Goal: Task Accomplishment & Management: Use online tool/utility

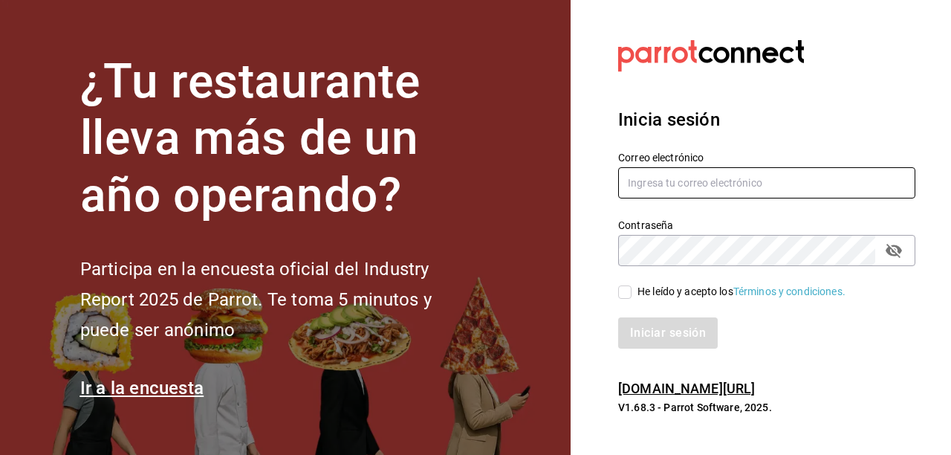
type input "[EMAIL_ADDRESS][DOMAIN_NAME]"
click at [629, 291] on input "He leído y acepto los Términos y condiciones." at bounding box center [624, 291] width 13 height 13
checkbox input "true"
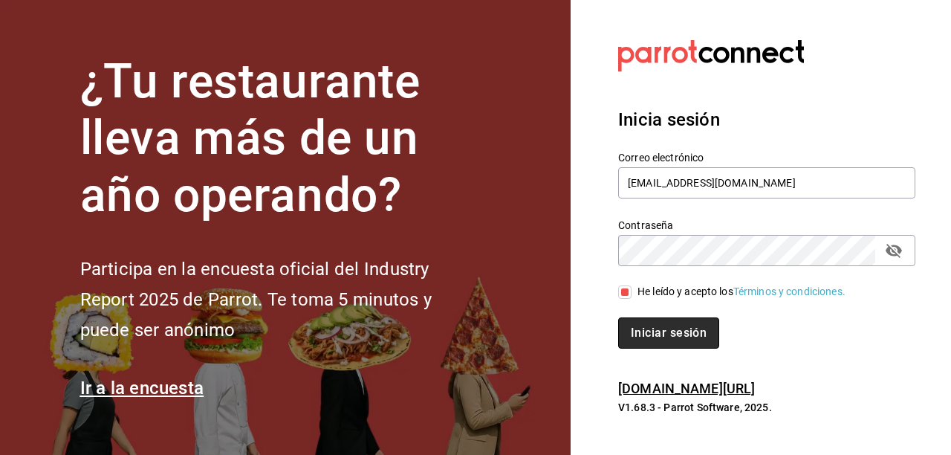
click at [654, 328] on button "Iniciar sesión" at bounding box center [668, 332] width 101 height 31
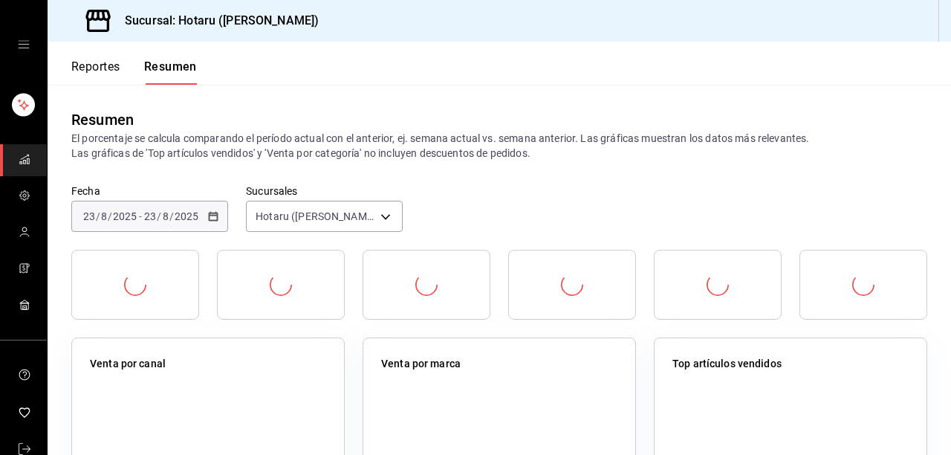
click at [83, 63] on button "Reportes" at bounding box center [95, 71] width 49 height 25
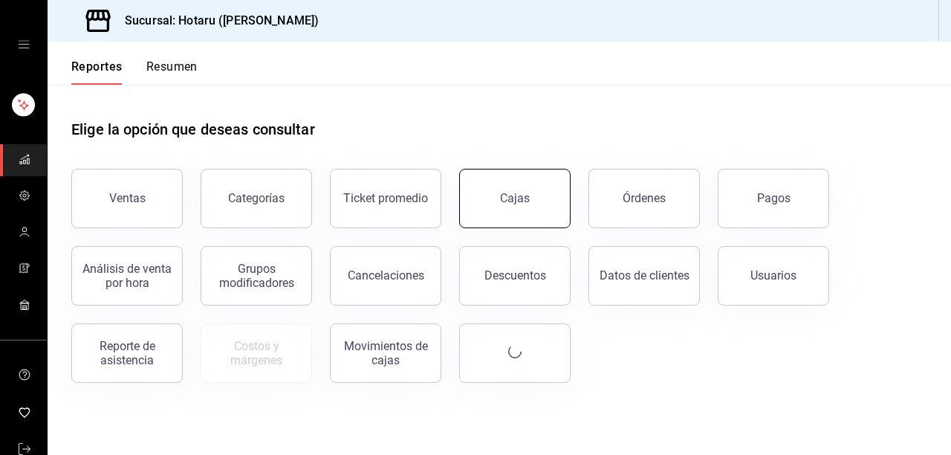
click at [487, 205] on button "Cajas" at bounding box center [514, 198] width 111 height 59
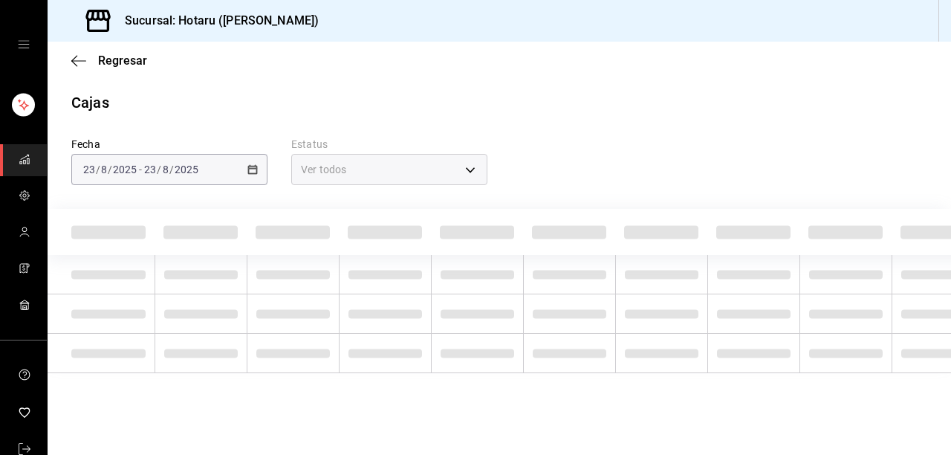
click at [259, 163] on div "[DATE] [DATE] - [DATE] [DATE]" at bounding box center [169, 169] width 196 height 31
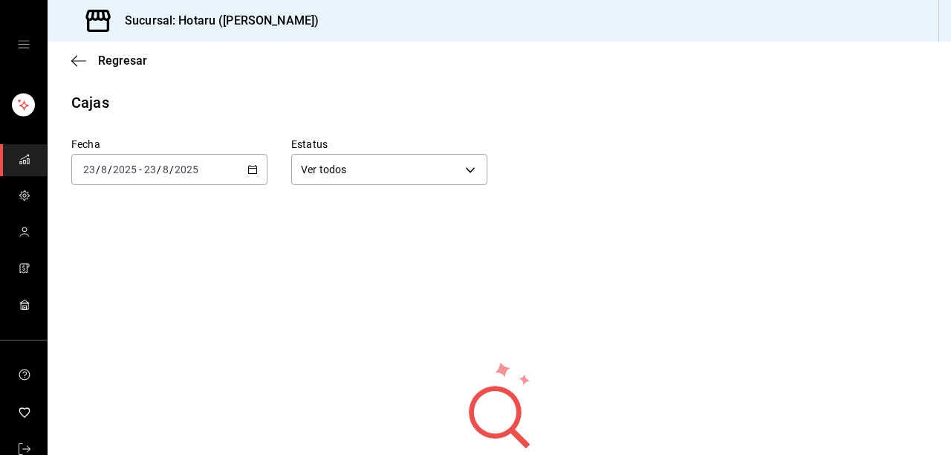
click at [253, 171] on icon "button" at bounding box center [252, 169] width 10 height 10
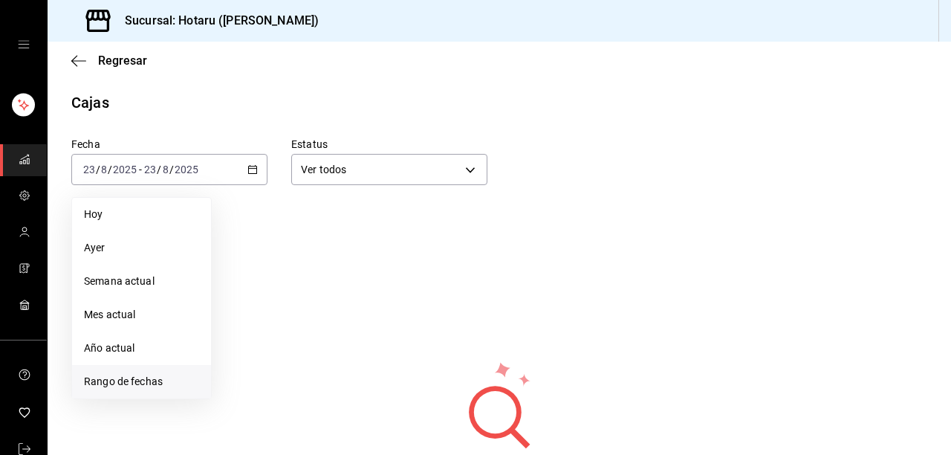
click at [149, 376] on span "Rango de fechas" at bounding box center [141, 382] width 115 height 16
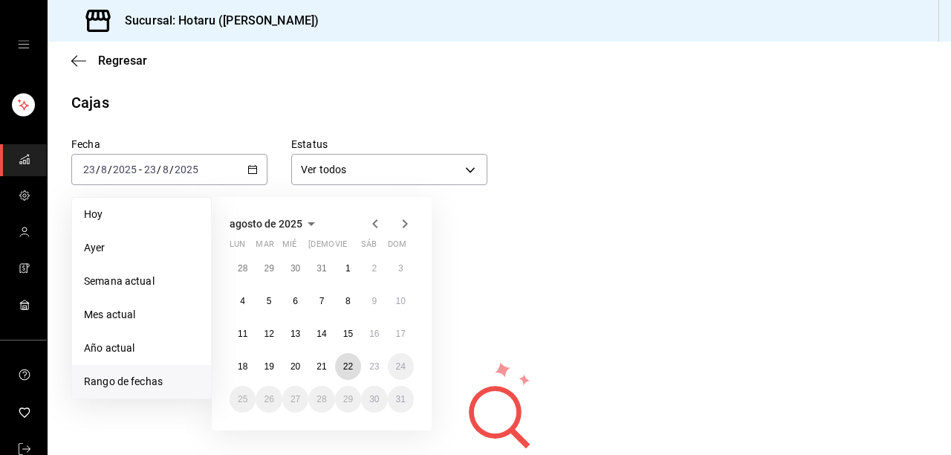
click at [351, 364] on abbr "22" at bounding box center [348, 366] width 10 height 10
click at [366, 365] on button "23" at bounding box center [374, 366] width 26 height 27
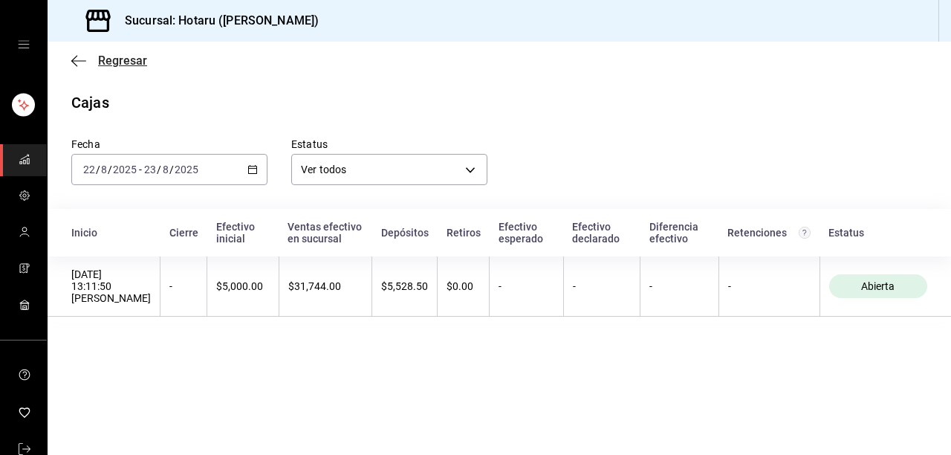
click at [80, 65] on icon "button" at bounding box center [78, 60] width 15 height 13
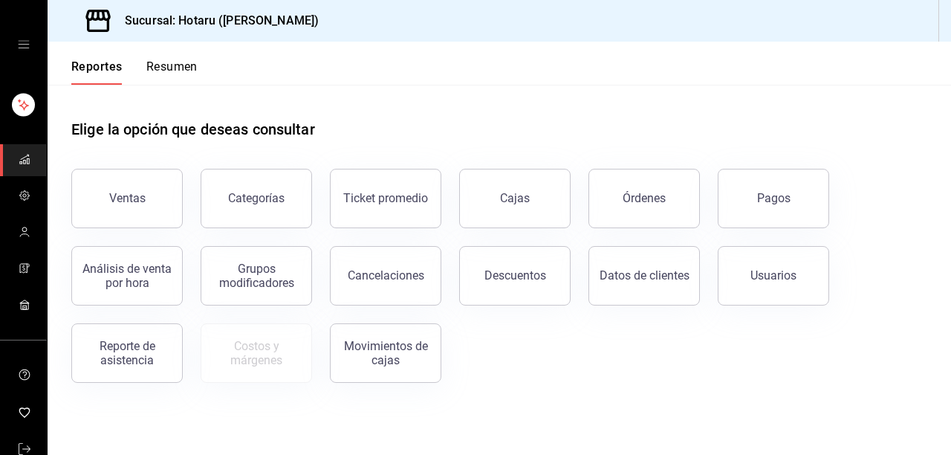
click at [115, 192] on div "Ventas" at bounding box center [127, 198] width 36 height 14
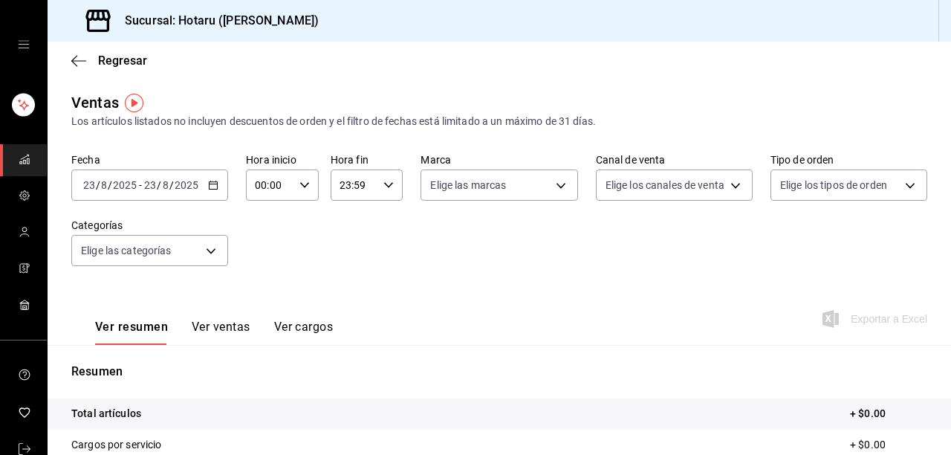
click at [228, 327] on button "Ver ventas" at bounding box center [221, 332] width 59 height 25
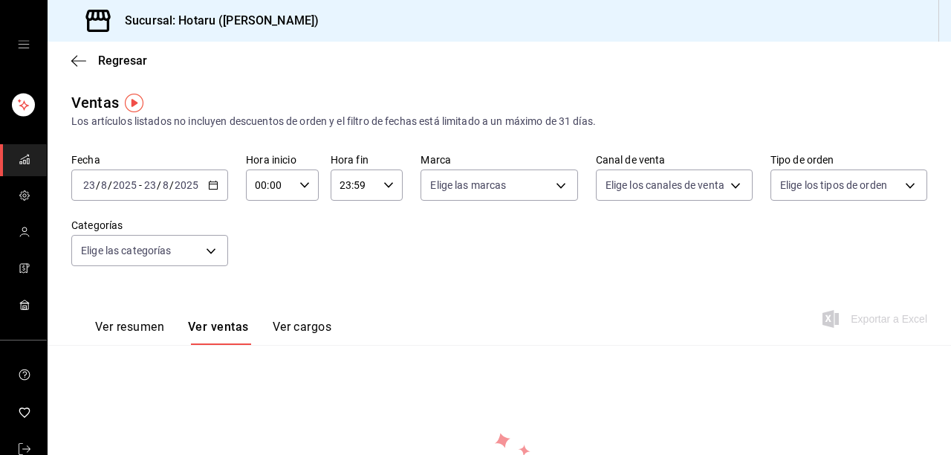
click at [209, 186] on \(Stroke\) "button" at bounding box center [213, 185] width 9 height 8
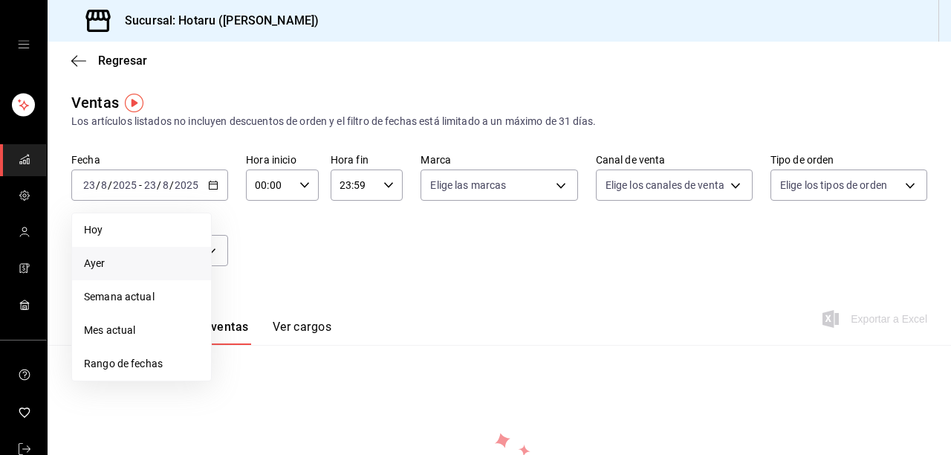
click at [130, 270] on span "Ayer" at bounding box center [141, 264] width 115 height 16
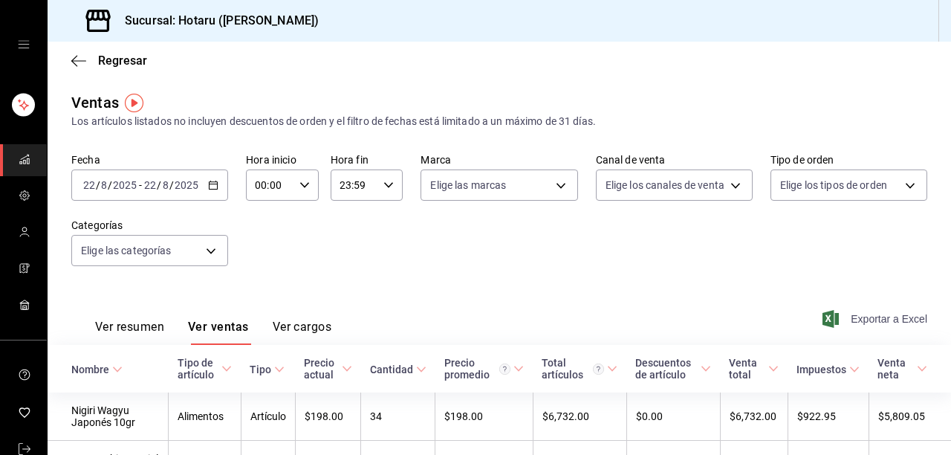
click at [866, 322] on span "Exportar a Excel" at bounding box center [877, 319] width 102 height 18
click at [864, 321] on span "Exportar a Excel" at bounding box center [877, 319] width 102 height 18
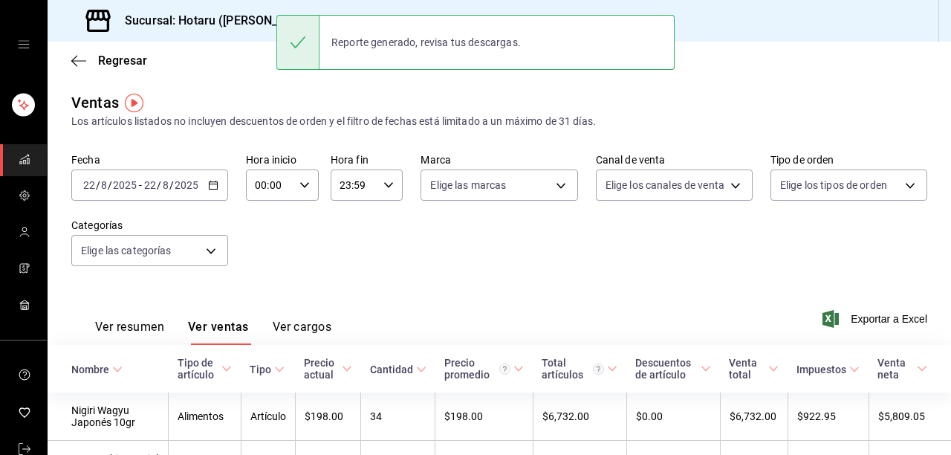
click at [472, 52] on div "Reporte generado, revisa tus descargas." at bounding box center [426, 42] width 213 height 33
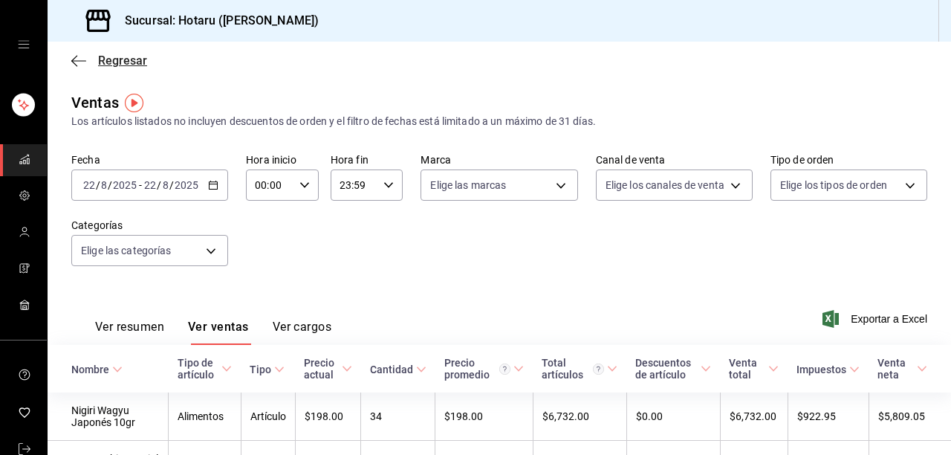
click at [71, 62] on icon "button" at bounding box center [78, 60] width 15 height 13
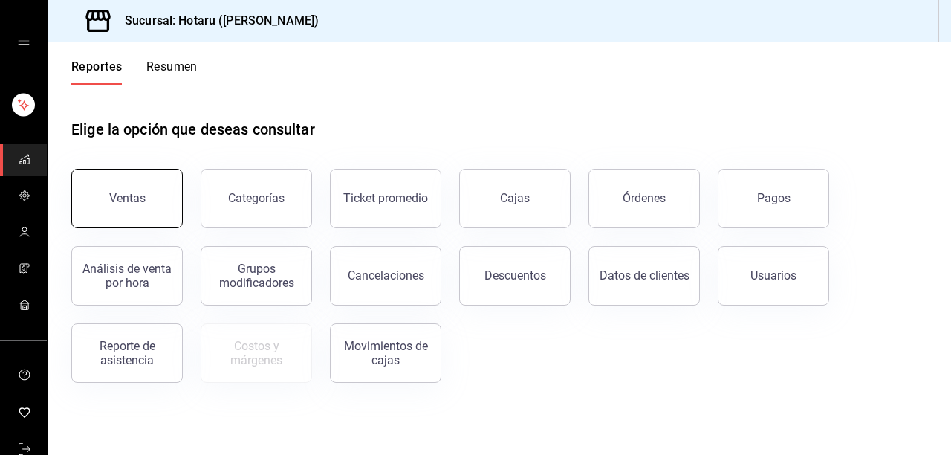
click at [166, 201] on button "Ventas" at bounding box center [126, 198] width 111 height 59
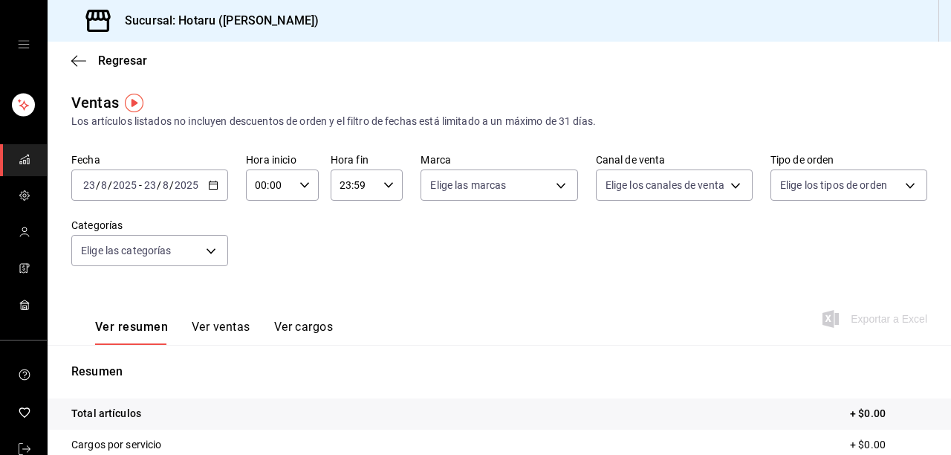
click at [220, 186] on div "[DATE] [DATE] - [DATE] [DATE]" at bounding box center [149, 184] width 157 height 31
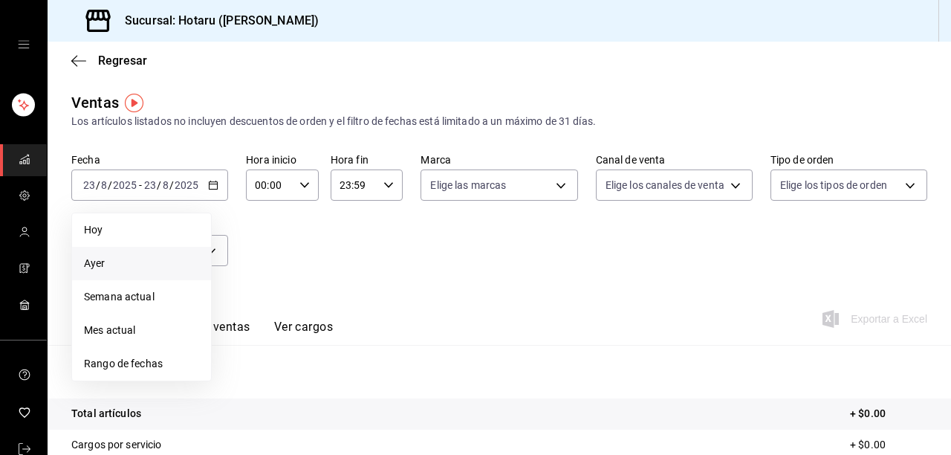
click at [132, 259] on span "Ayer" at bounding box center [141, 264] width 115 height 16
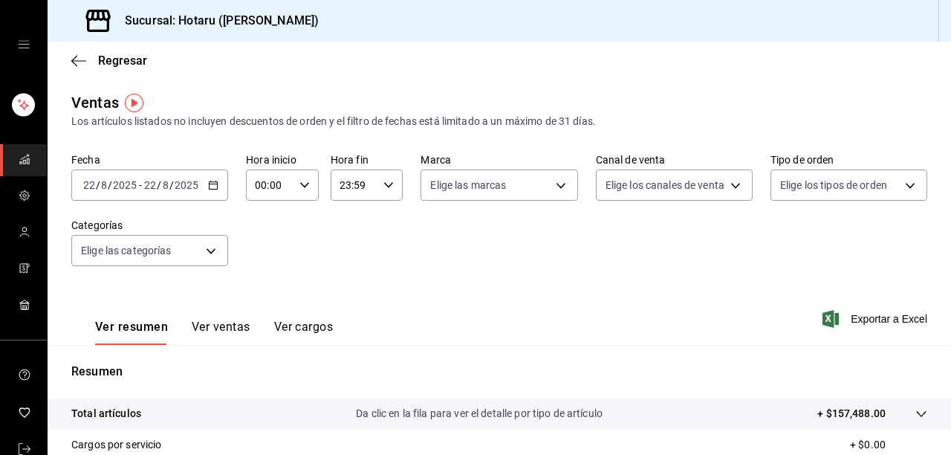
click at [205, 322] on button "Ver ventas" at bounding box center [221, 332] width 59 height 25
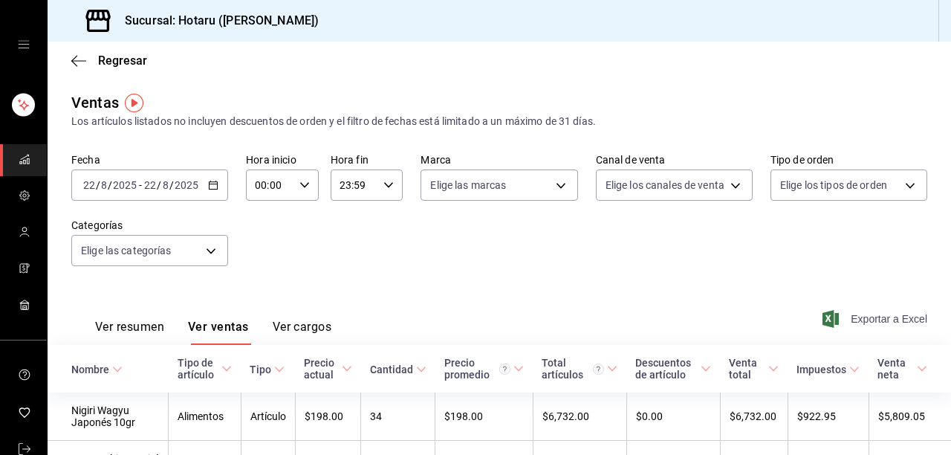
click at [857, 321] on span "Exportar a Excel" at bounding box center [877, 319] width 102 height 18
click at [79, 59] on icon "button" at bounding box center [78, 60] width 15 height 13
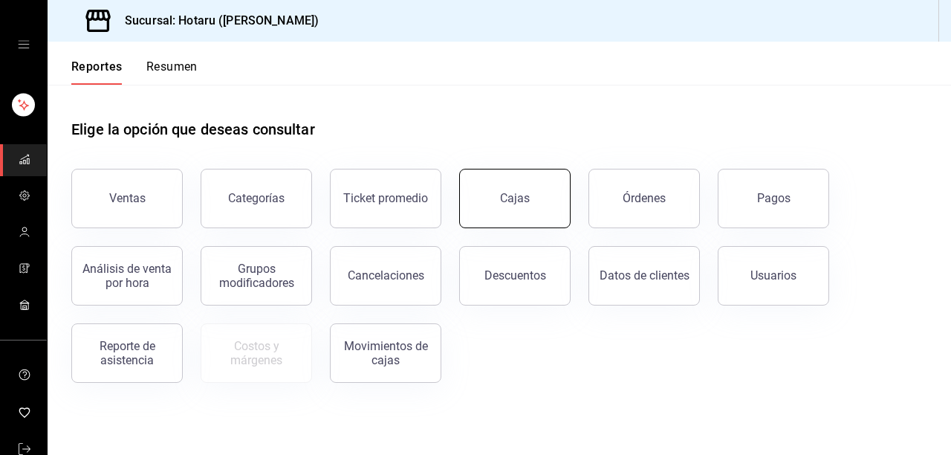
click at [490, 198] on button "Cajas" at bounding box center [514, 198] width 111 height 59
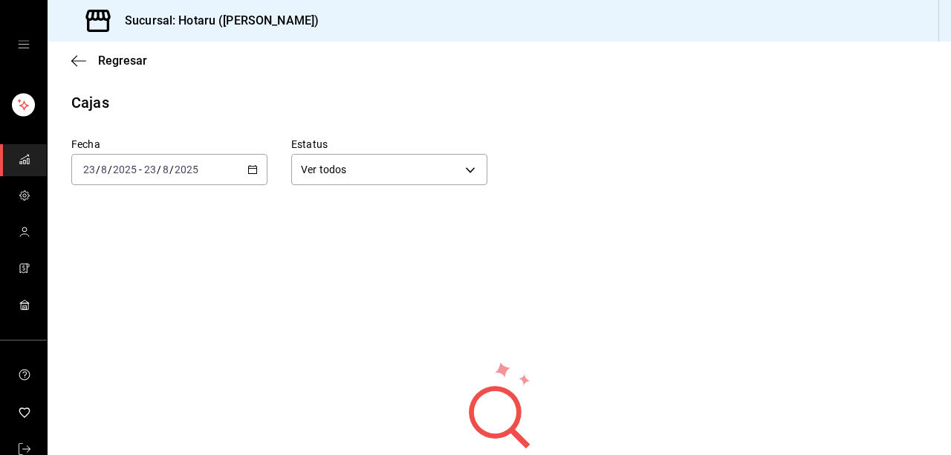
click at [248, 172] on icon "button" at bounding box center [252, 169] width 10 height 10
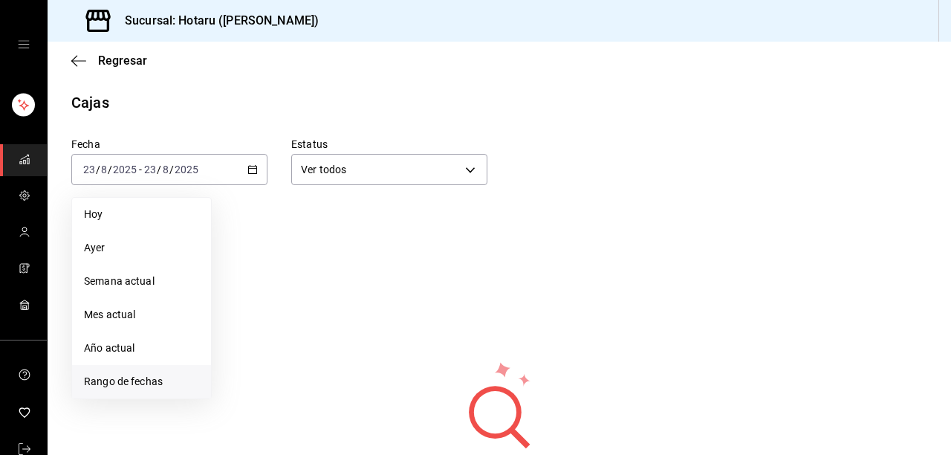
click at [119, 377] on span "Rango de fechas" at bounding box center [141, 382] width 115 height 16
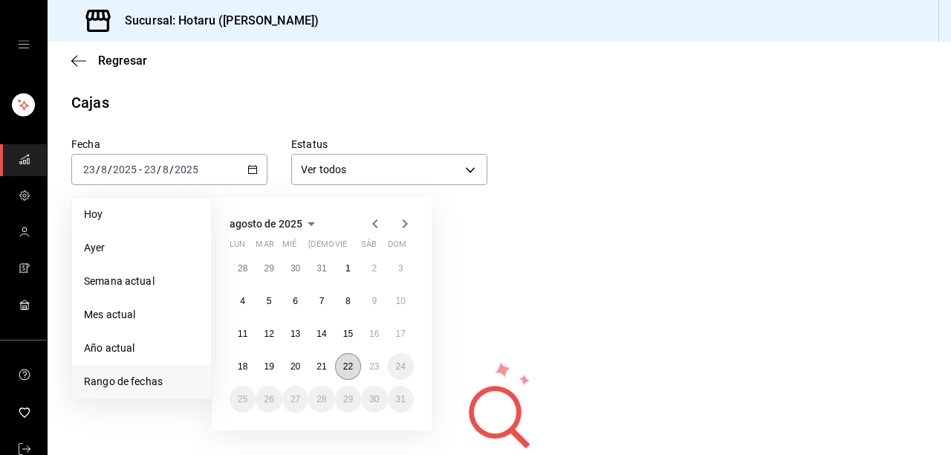
click at [348, 361] on abbr "22" at bounding box center [348, 366] width 10 height 10
click at [374, 369] on abbr "23" at bounding box center [374, 366] width 10 height 10
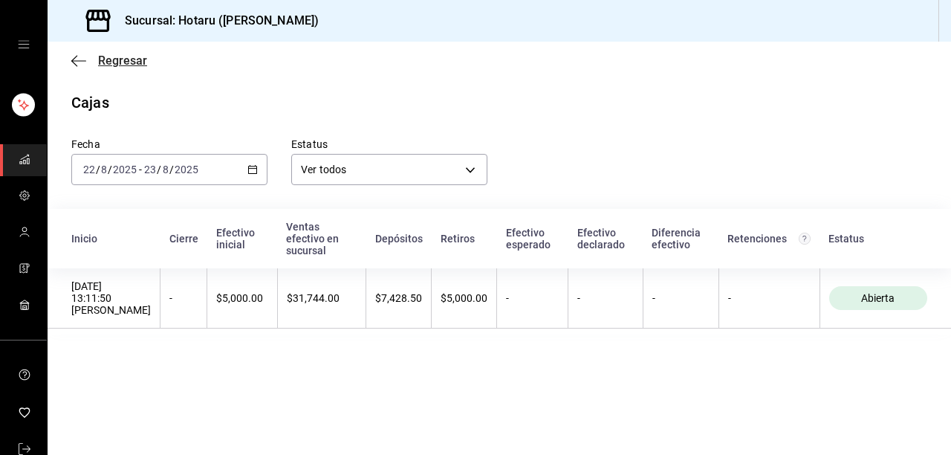
click at [85, 54] on icon "button" at bounding box center [78, 60] width 15 height 13
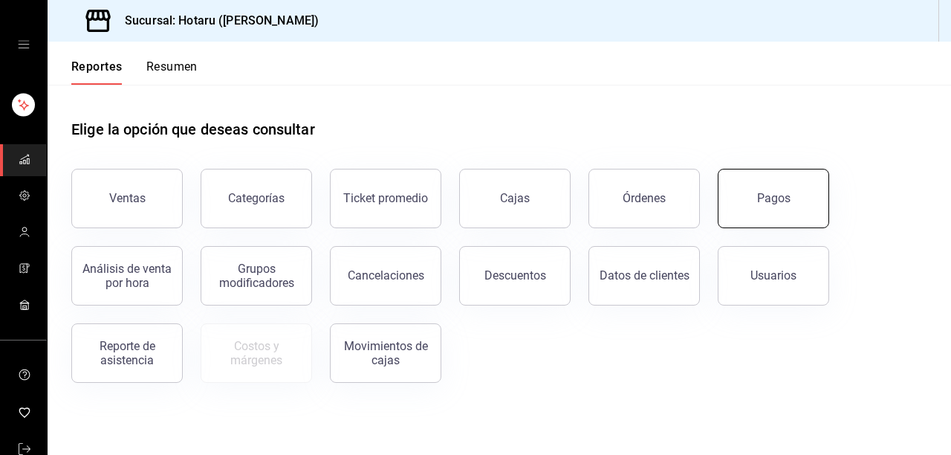
click at [793, 189] on button "Pagos" at bounding box center [773, 198] width 111 height 59
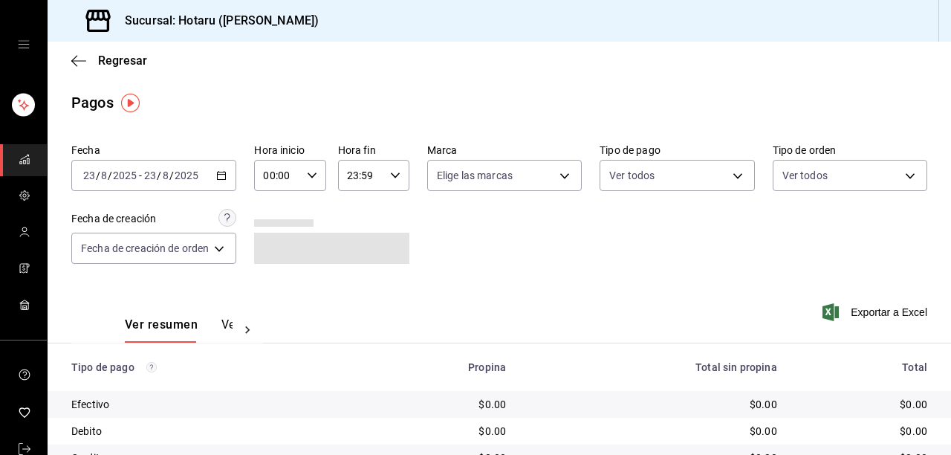
click at [226, 175] on \(Stroke\) "button" at bounding box center [221, 176] width 9 height 8
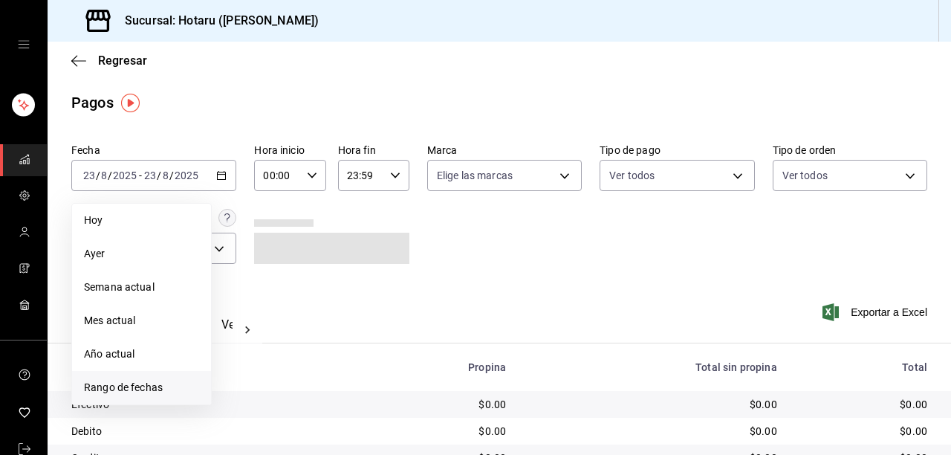
click at [120, 385] on span "Rango de fechas" at bounding box center [141, 388] width 115 height 16
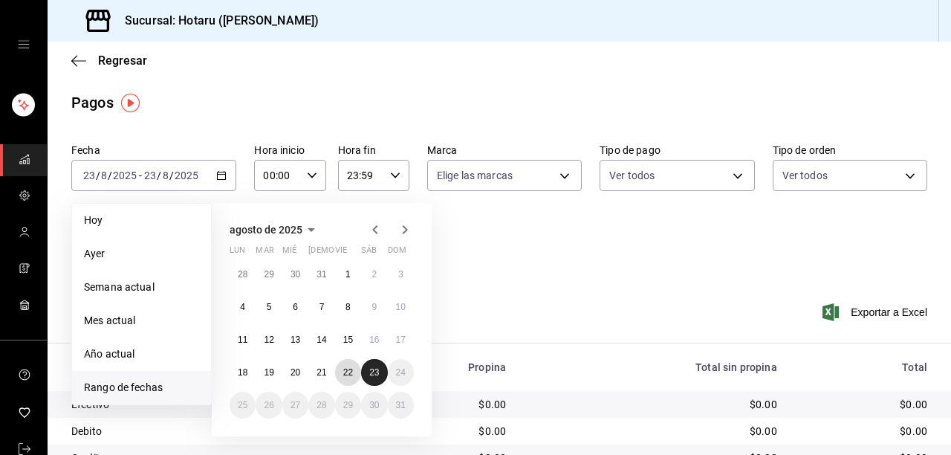
drag, startPoint x: 340, startPoint y: 374, endPoint x: 367, endPoint y: 372, distance: 26.8
click at [340, 373] on button "22" at bounding box center [348, 372] width 26 height 27
click at [369, 372] on abbr "23" at bounding box center [374, 372] width 10 height 10
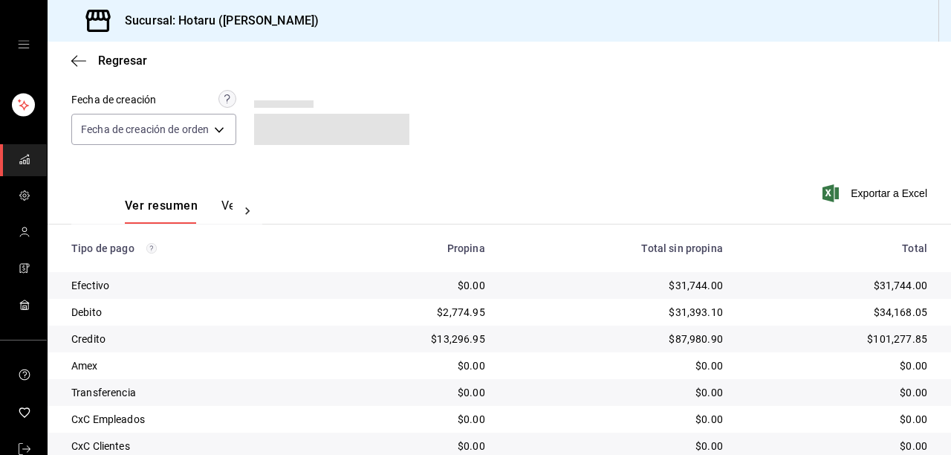
scroll to position [228, 0]
